Goal: Task Accomplishment & Management: Use online tool/utility

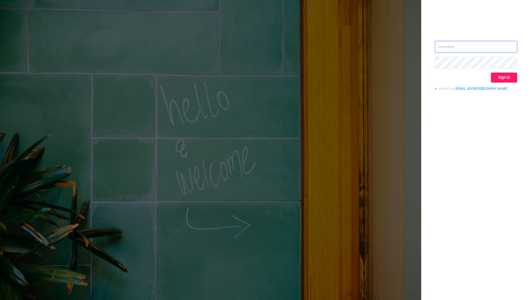
type input "[EMAIL_ADDRESS][DOMAIN_NAME]"
click at [506, 80] on button "Sign in" at bounding box center [504, 78] width 26 height 10
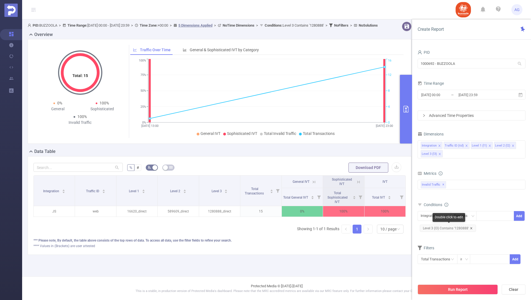
click at [472, 227] on icon "icon: close" at bounding box center [471, 228] width 3 height 3
click at [446, 215] on icon "icon: down" at bounding box center [447, 215] width 3 height 3
click at [434, 260] on li "Level 3 (l3)" at bounding box center [434, 261] width 33 height 9
click at [481, 214] on input at bounding box center [481, 215] width 2 height 7
paste input "1299638"
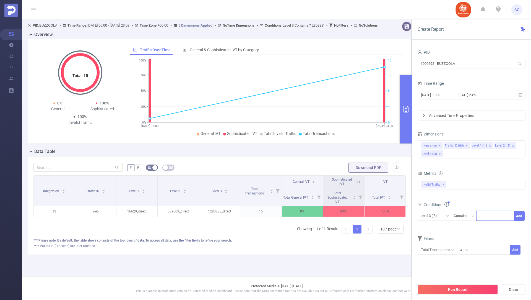
type input "1299638"
click at [489, 229] on li "1299638" at bounding box center [496, 226] width 38 height 9
click at [517, 214] on button "Add" at bounding box center [519, 216] width 11 height 10
click at [454, 94] on input "[DATE] 00:00" at bounding box center [443, 94] width 45 height 7
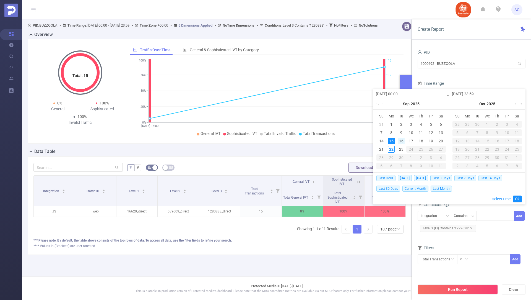
click at [400, 141] on div "16" at bounding box center [401, 141] width 7 height 7
click at [393, 148] on div "22" at bounding box center [391, 149] width 7 height 7
type input "[DATE] 00:00"
type input "[DATE] 23:59"
type input "[DATE] 00:00"
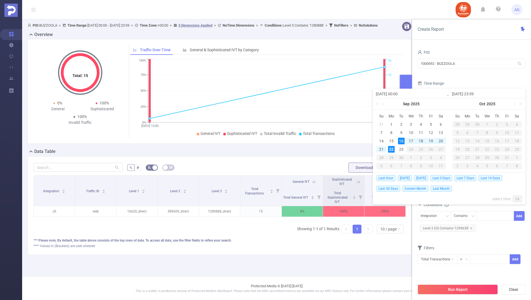
type input "[DATE] 23:59"
click at [516, 197] on link "Ok" at bounding box center [517, 198] width 9 height 7
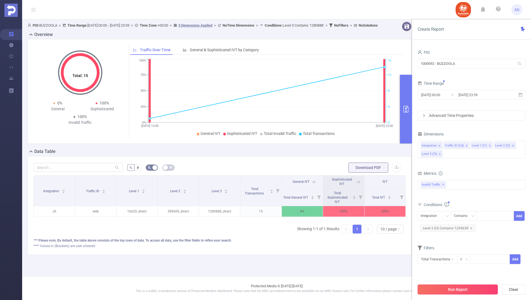
click at [433, 288] on button "Run Report" at bounding box center [458, 289] width 80 height 10
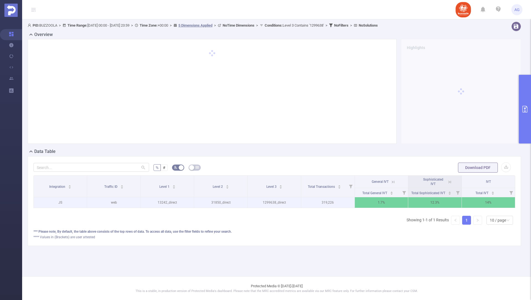
scroll to position [0, 1]
